Goal: Ask a question

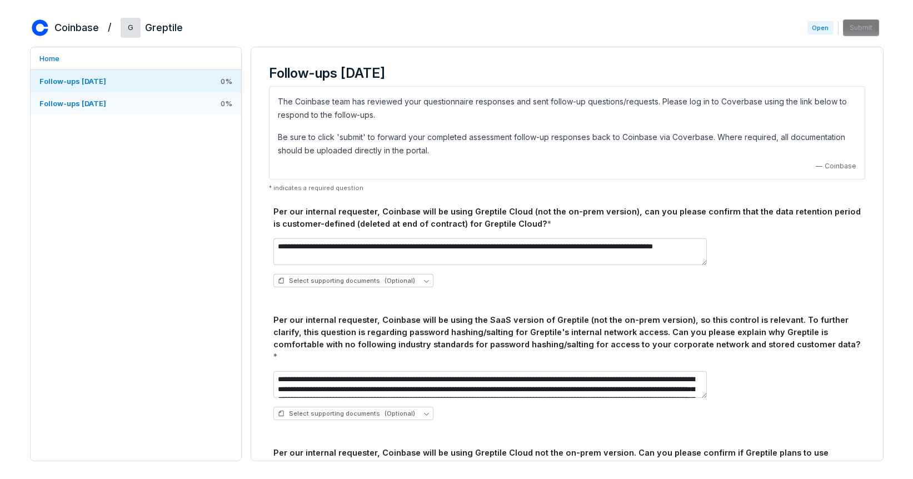
click at [132, 100] on link "Follow-ups [DATE] 0 %" at bounding box center [136, 103] width 211 height 22
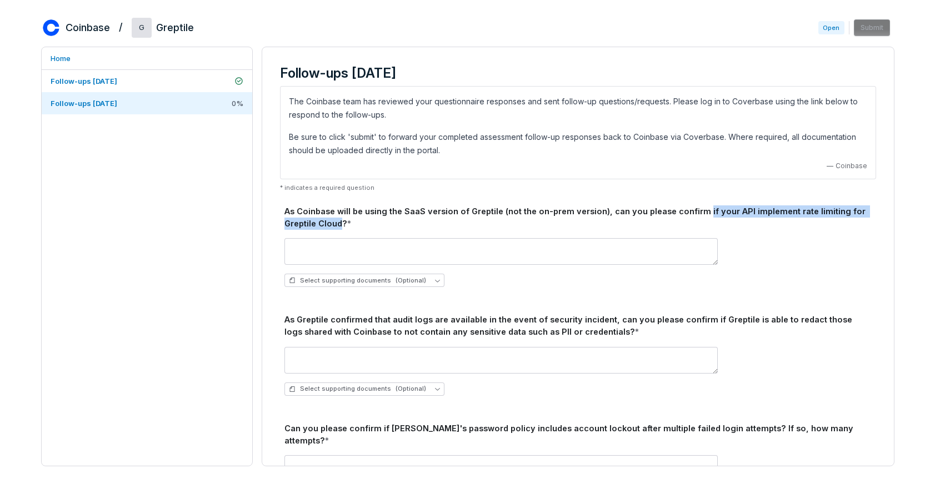
drag, startPoint x: 692, startPoint y: 211, endPoint x: 308, endPoint y: 222, distance: 384.1
click at [308, 222] on div "As Coinbase will be using the SaaS version of Greptile (not the on-prem version…" at bounding box center [577, 218] width 587 height 24
copy div "if your API implement rate limiting for Greptile Cloud"
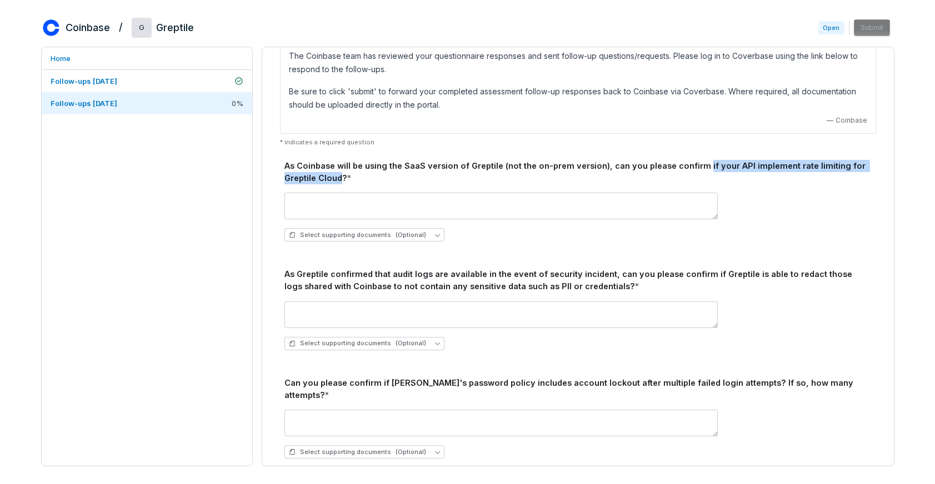
scroll to position [53, 0]
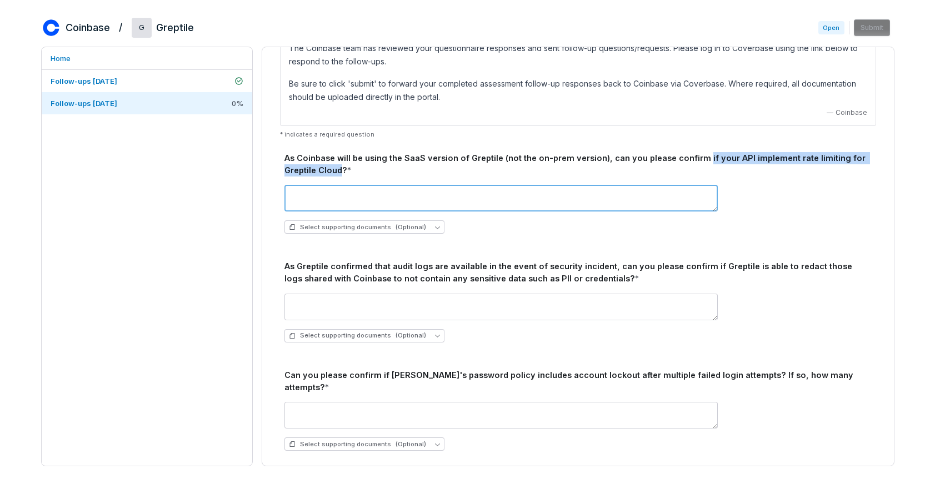
click at [466, 205] on textarea at bounding box center [500, 198] width 433 height 27
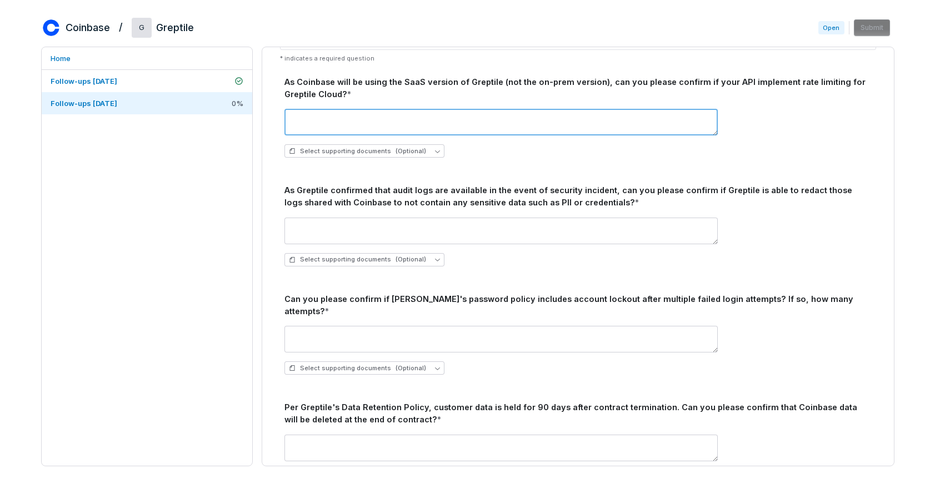
scroll to position [144, 0]
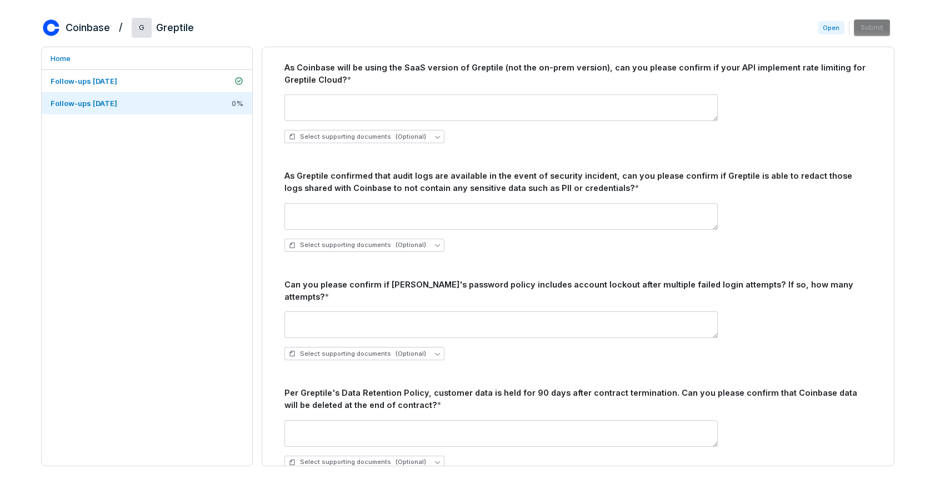
click at [459, 283] on div "Can you please confirm if [PERSON_NAME]'s password policy includes account lock…" at bounding box center [577, 291] width 587 height 24
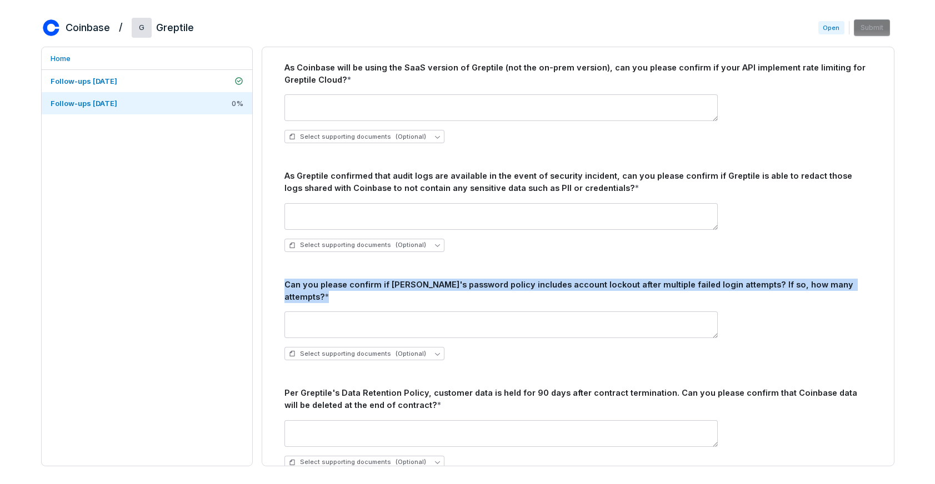
click at [484, 286] on div "Can you please confirm if [PERSON_NAME]'s password policy includes account lock…" at bounding box center [577, 291] width 587 height 24
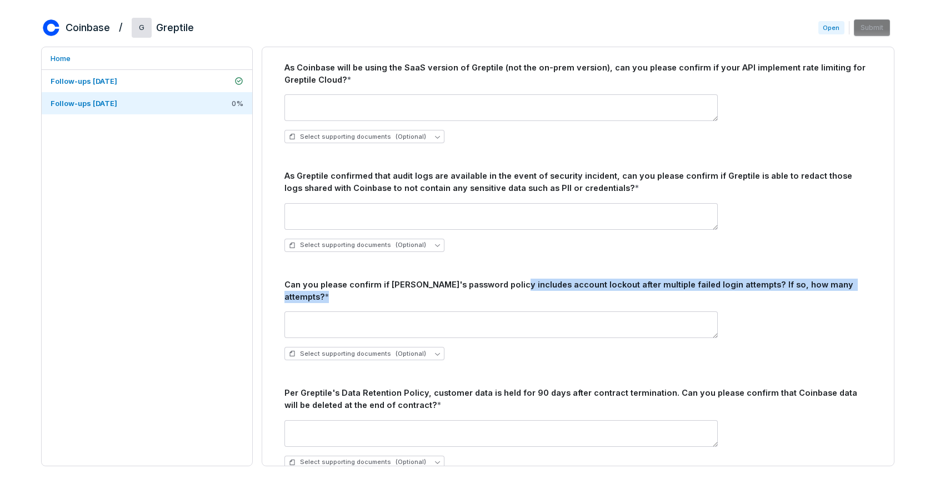
drag, startPoint x: 501, startPoint y: 286, endPoint x: 618, endPoint y: 305, distance: 118.7
click at [618, 304] on div "Can you please confirm if [PERSON_NAME]'s password policy includes account lock…" at bounding box center [577, 324] width 587 height 91
click at [635, 285] on div "Can you please confirm if [PERSON_NAME]'s password policy includes account lock…" at bounding box center [577, 291] width 587 height 24
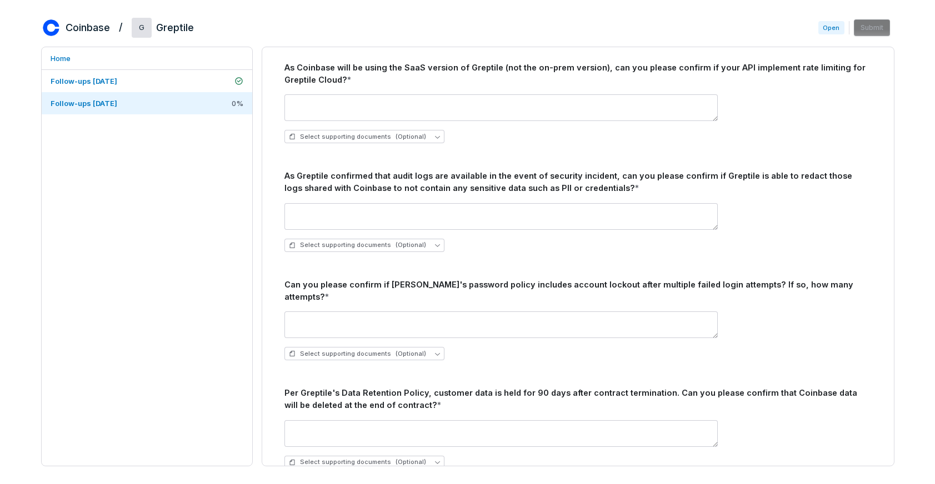
click at [635, 285] on div "Can you please confirm if [PERSON_NAME]'s password policy includes account lock…" at bounding box center [577, 291] width 587 height 24
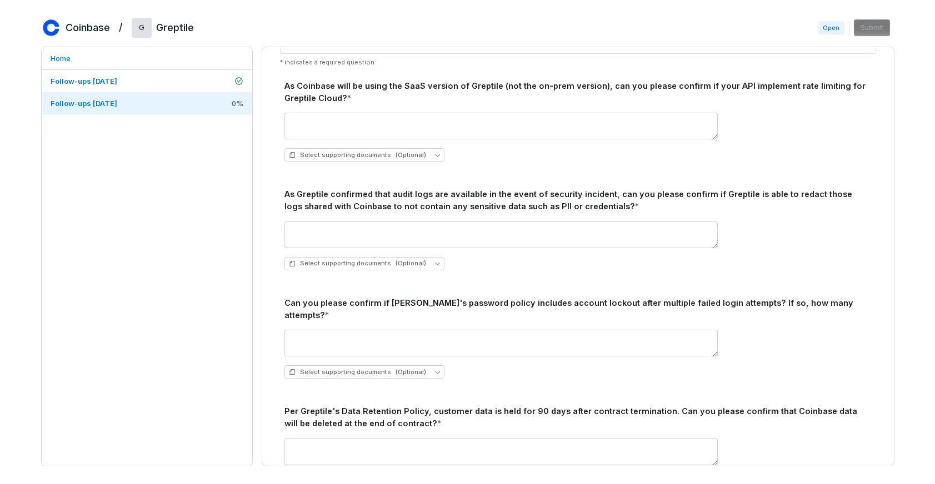
scroll to position [127, 0]
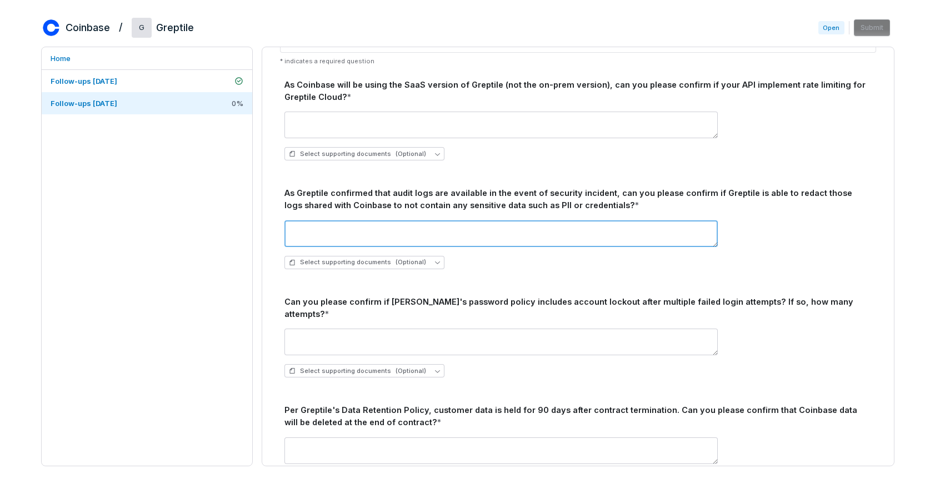
click at [389, 231] on textarea at bounding box center [500, 234] width 433 height 27
click at [487, 239] on textarea "***" at bounding box center [500, 234] width 433 height 27
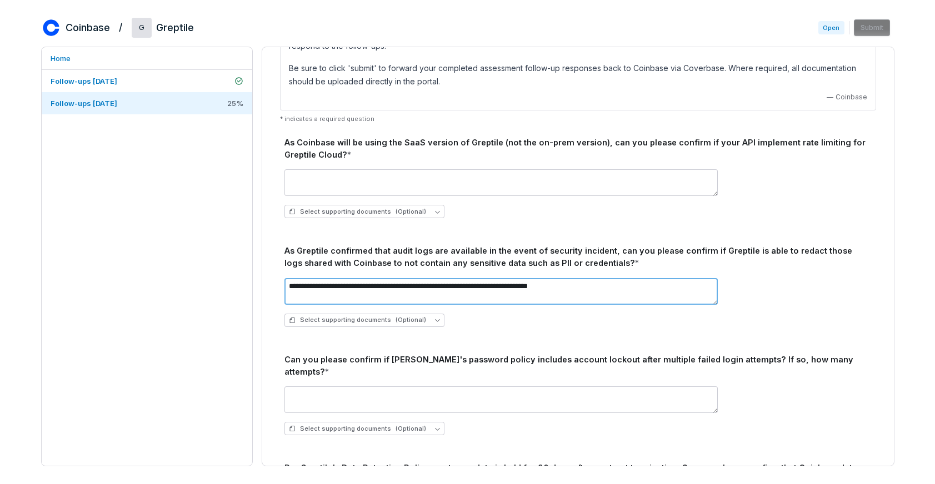
scroll to position [0, 0]
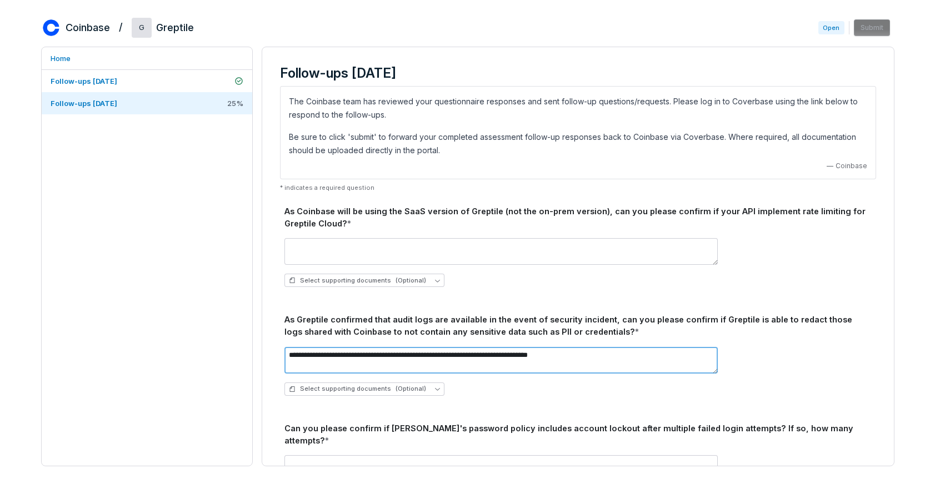
type textarea "**********"
